Goal: Task Accomplishment & Management: Use online tool/utility

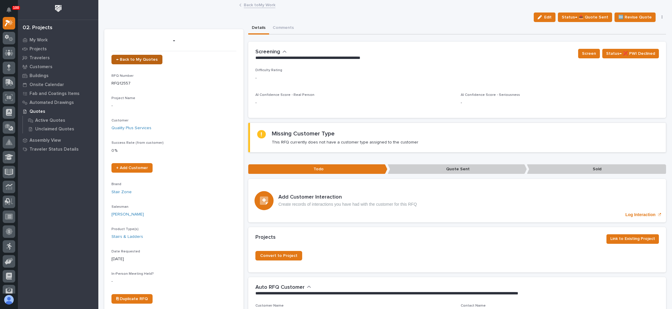
click at [140, 55] on link "← Back to My Quotes" at bounding box center [136, 60] width 51 height 10
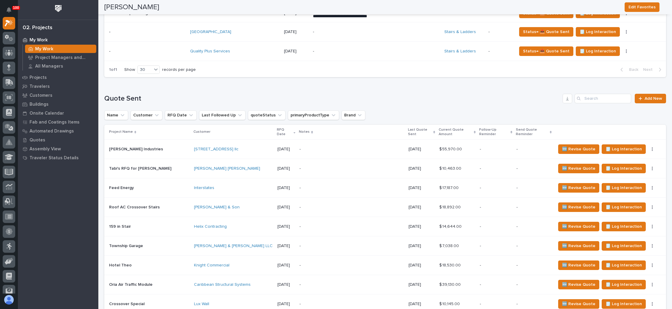
scroll to position [402, 0]
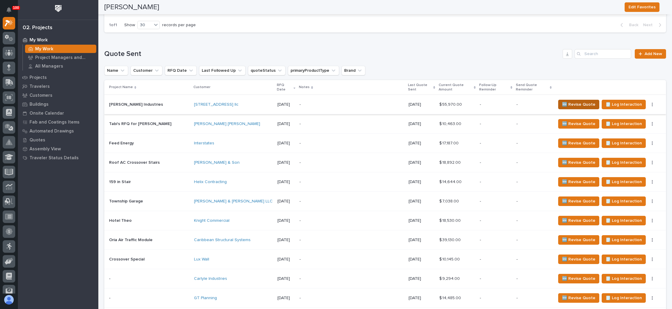
click at [562, 101] on span "🆕 Revise Quote" at bounding box center [578, 104] width 33 height 7
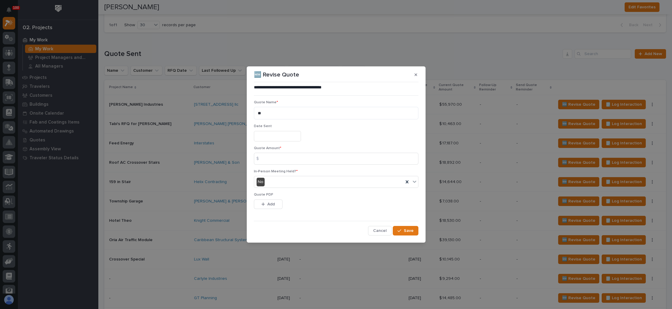
click at [269, 134] on input "text" at bounding box center [277, 136] width 47 height 10
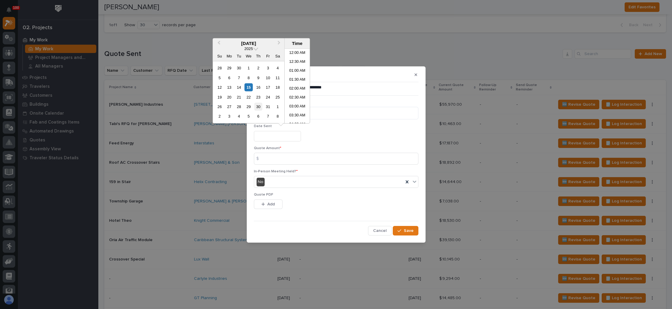
scroll to position [119, 0]
click at [247, 87] on div "15" at bounding box center [249, 87] width 8 height 8
type input "**********"
click at [275, 156] on input at bounding box center [336, 159] width 165 height 12
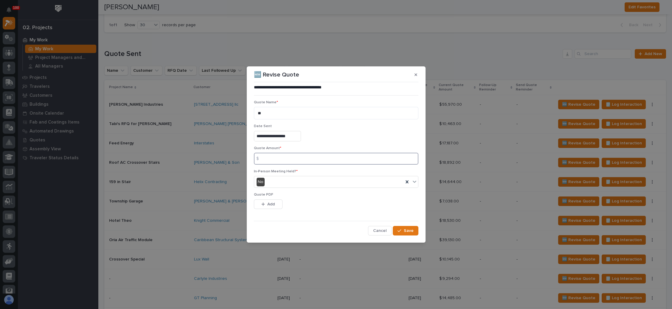
click at [300, 158] on input at bounding box center [336, 159] width 165 height 12
type input "38382"
click at [272, 202] on span "Add" at bounding box center [270, 204] width 7 height 5
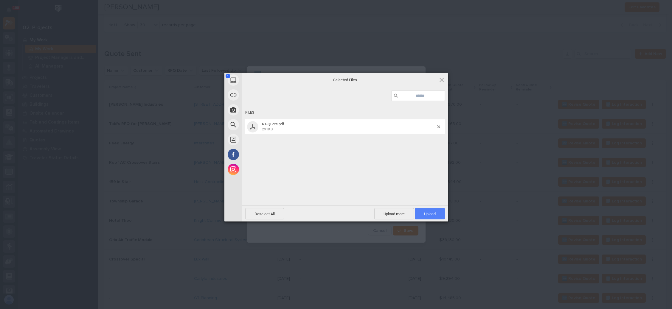
click at [427, 210] on span "Upload 1" at bounding box center [430, 213] width 30 height 11
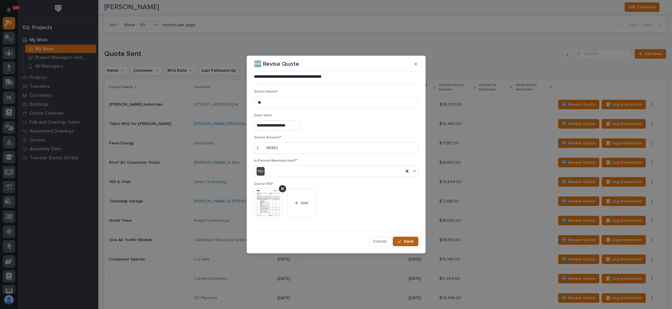
click at [404, 241] on div "button" at bounding box center [401, 242] width 6 height 4
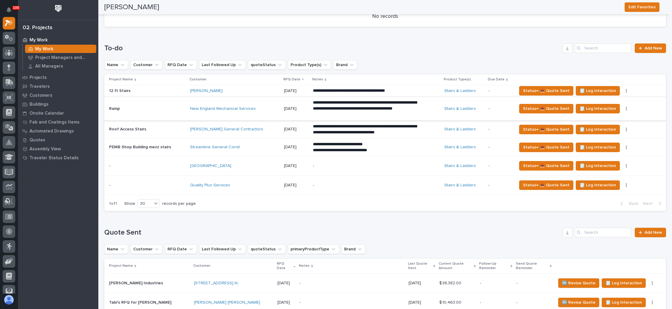
scroll to position [179, 0]
